Goal: Transaction & Acquisition: Download file/media

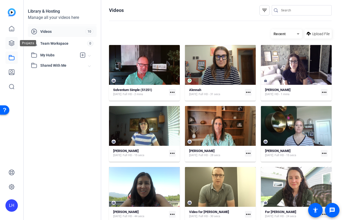
click at [14, 43] on icon at bounding box center [12, 43] width 6 height 6
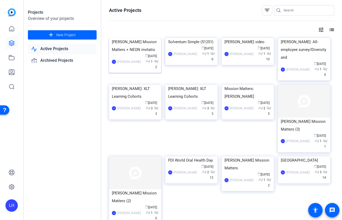
click at [143, 53] on div "[PERSON_NAME] Mission Matters + NEON invitatio" at bounding box center [135, 45] width 46 height 15
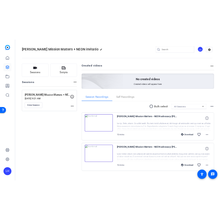
scroll to position [8, 0]
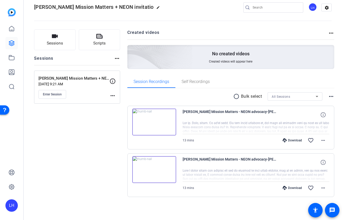
click at [214, 123] on div at bounding box center [256, 127] width 147 height 13
click at [300, 130] on div at bounding box center [256, 127] width 147 height 13
click at [308, 117] on div "[PERSON_NAME] Mission Matters - NEON advocacy-[PERSON_NAME]-2025-09-12-11-13-53…" at bounding box center [256, 114] width 147 height 12
click at [167, 124] on img at bounding box center [154, 121] width 44 height 27
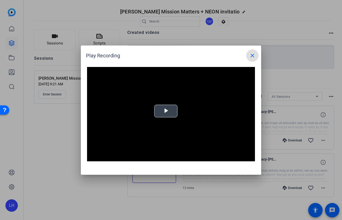
click at [163, 112] on div "Video Player is loading. Play Video Play Mute Current Time 0:00 / Duration -:- …" at bounding box center [171, 114] width 168 height 95
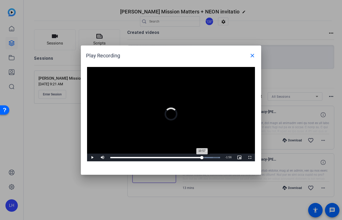
drag, startPoint x: 112, startPoint y: 156, endPoint x: 204, endPoint y: 157, distance: 91.7
click at [202, 157] on div "10:57" at bounding box center [156, 157] width 92 height 1
click at [210, 156] on div "Loaded : 100.00% 11:46 11:46" at bounding box center [165, 157] width 115 height 8
click at [250, 55] on mat-icon "close" at bounding box center [252, 55] width 6 height 6
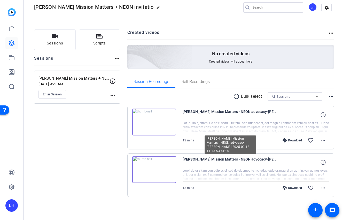
click at [199, 158] on span "[PERSON_NAME] Mission Matters - NEON advocacy-[PERSON_NAME]-2025-09-12-11-13-53…" at bounding box center [231, 162] width 96 height 12
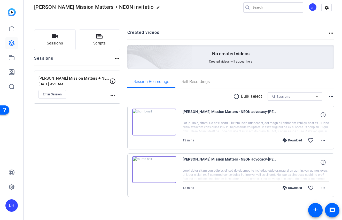
click at [199, 172] on div at bounding box center [256, 174] width 147 height 13
click at [308, 169] on div at bounding box center [256, 174] width 147 height 13
click at [321, 172] on div at bounding box center [256, 174] width 147 height 13
click at [318, 175] on div at bounding box center [256, 174] width 147 height 13
click at [189, 176] on div at bounding box center [256, 174] width 147 height 13
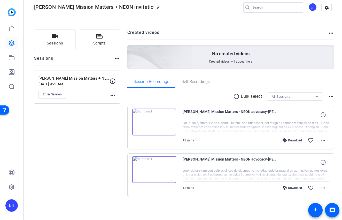
click at [314, 175] on div at bounding box center [256, 174] width 147 height 13
click at [160, 168] on img at bounding box center [154, 169] width 44 height 27
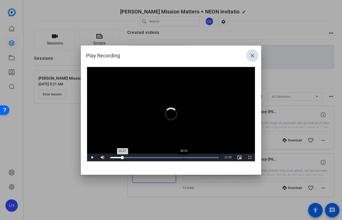
drag, startPoint x: 127, startPoint y: 156, endPoint x: 184, endPoint y: 155, distance: 57.1
click at [184, 155] on div "Loaded : 100.00% 08:43 01:27" at bounding box center [164, 157] width 113 height 8
click at [140, 154] on div "Loaded : 100.00% 03:45 08:50" at bounding box center [165, 157] width 115 height 8
click at [253, 53] on mat-icon "close" at bounding box center [252, 55] width 6 height 6
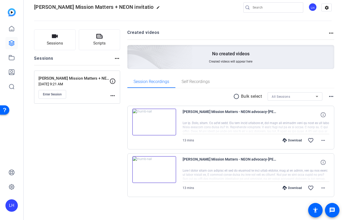
click at [274, 172] on div at bounding box center [256, 174] width 147 height 13
click at [262, 181] on mat-divider at bounding box center [256, 181] width 147 height 0
click at [324, 186] on mat-icon "more_horiz" at bounding box center [323, 188] width 6 height 6
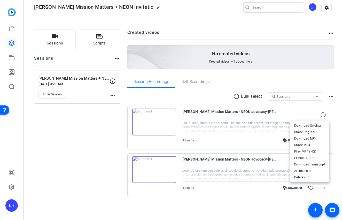
click at [180, 179] on div at bounding box center [171, 110] width 342 height 220
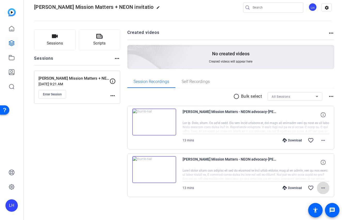
click at [324, 189] on mat-icon "more_horiz" at bounding box center [323, 188] width 6 height 6
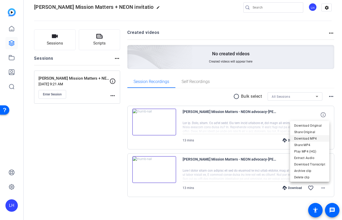
click at [319, 138] on span "Download MP4" at bounding box center [309, 138] width 31 height 6
